Goal: Obtain resource: Download file/media

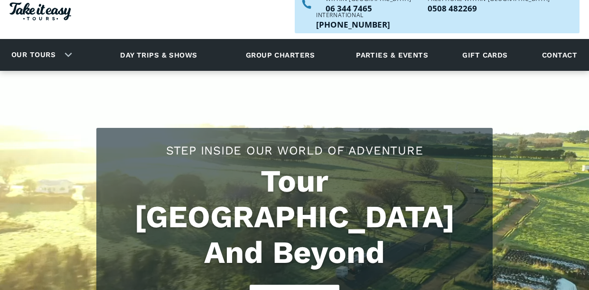
scroll to position [95, 0]
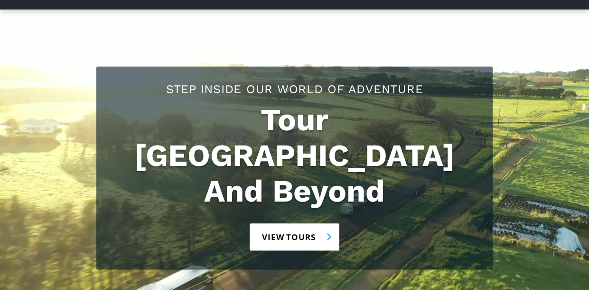
click at [279, 223] on link "View tours" at bounding box center [295, 236] width 90 height 27
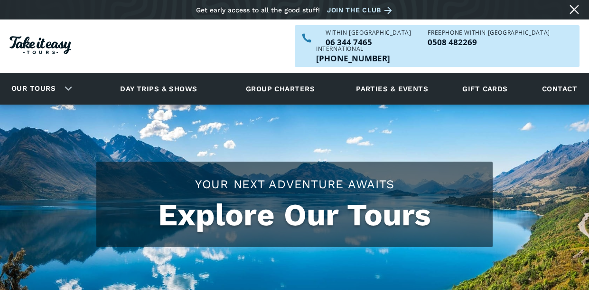
checkbox input "true"
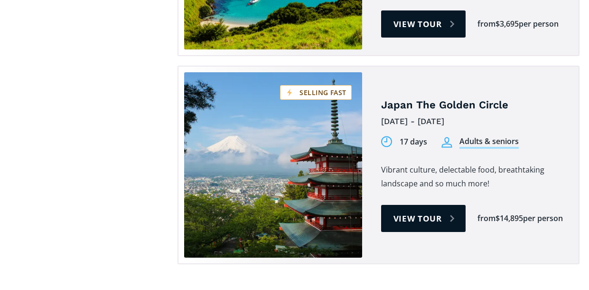
scroll to position [3040, 0]
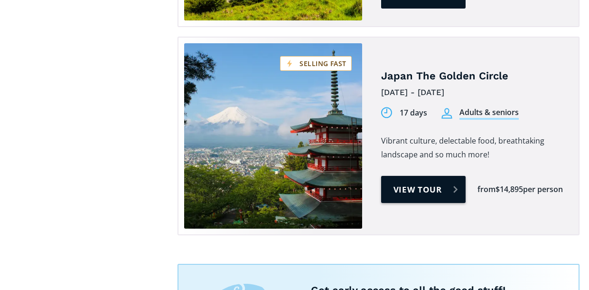
click at [399, 176] on link "View tour" at bounding box center [423, 189] width 85 height 27
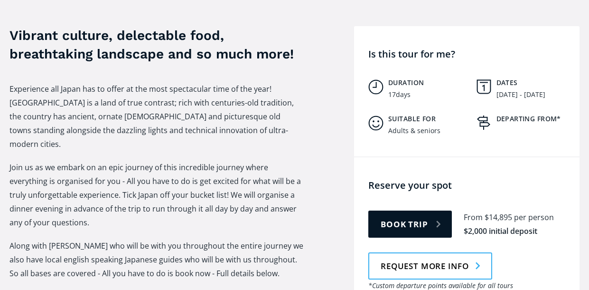
scroll to position [570, 0]
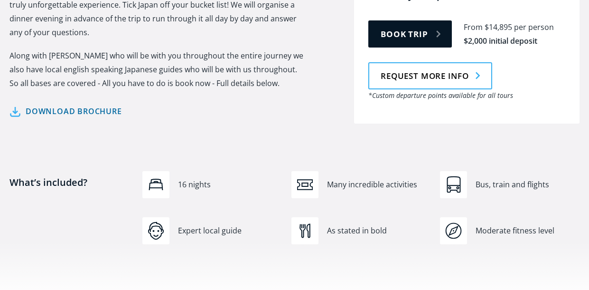
click at [106, 104] on link "Download brochure" at bounding box center [65, 111] width 113 height 14
